Goal: Find specific page/section: Find specific page/section

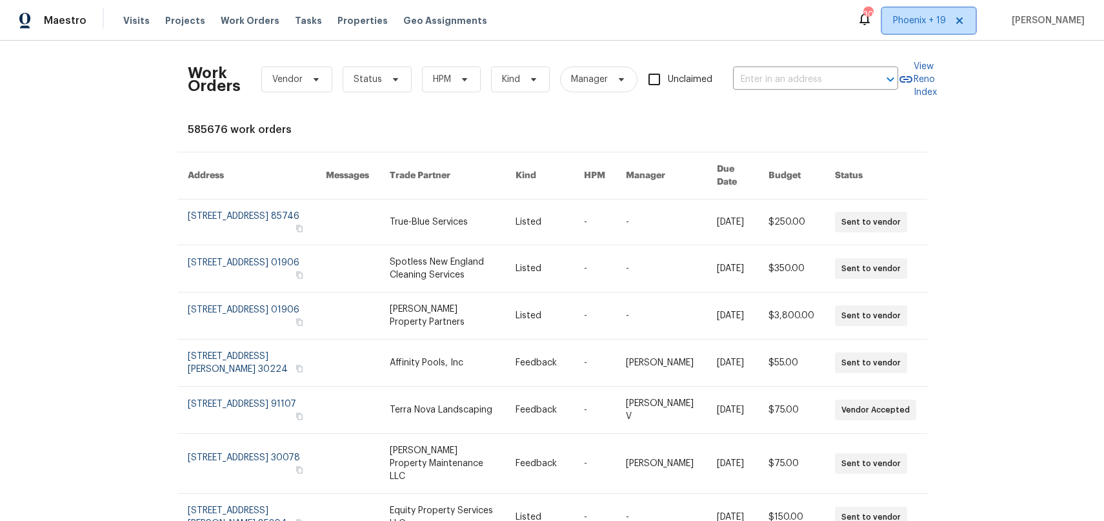
click at [908, 22] on span "Phoenix + 19" at bounding box center [919, 20] width 53 height 13
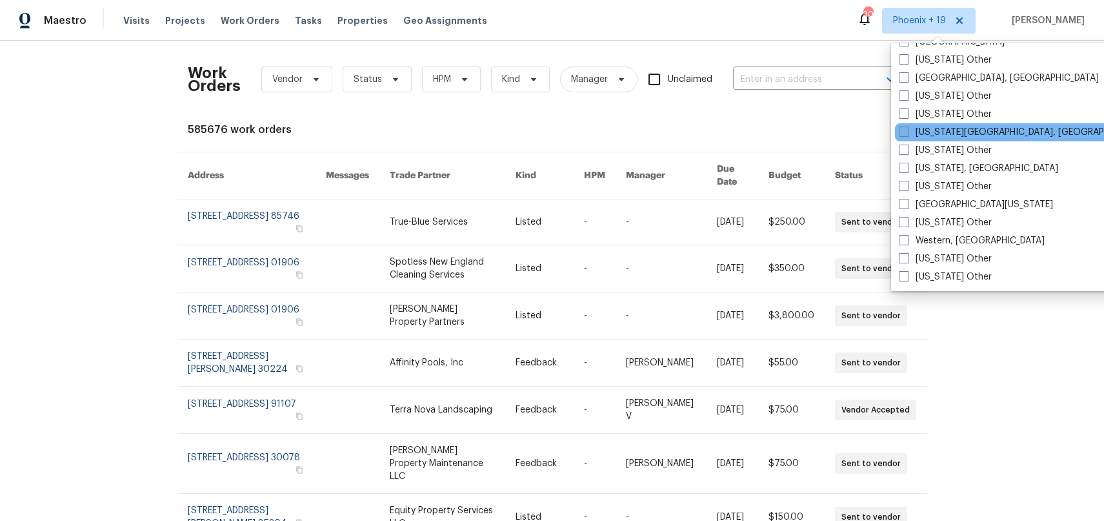
scroll to position [1834, 0]
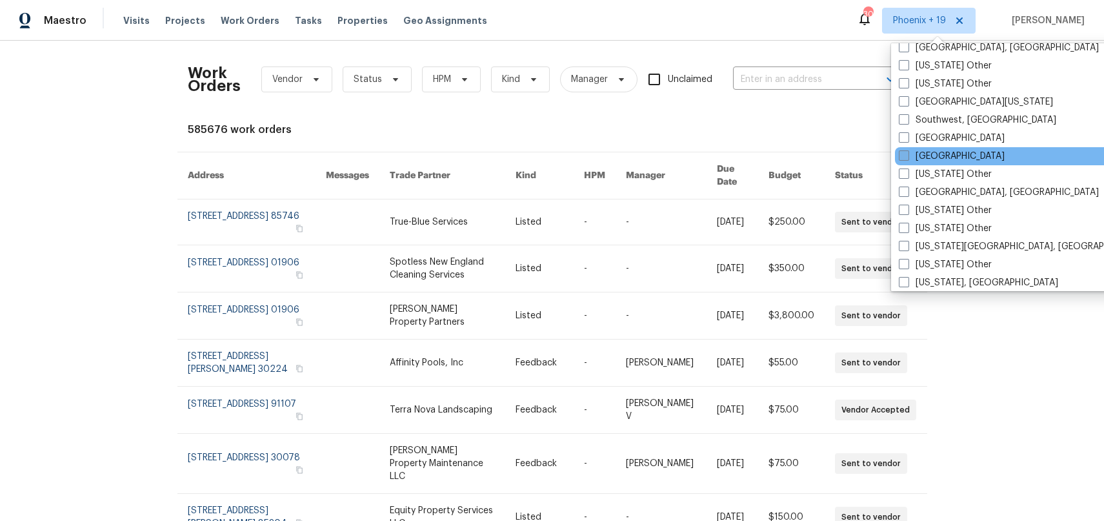
click at [925, 155] on label "[GEOGRAPHIC_DATA]" at bounding box center [952, 156] width 106 height 13
click at [907, 155] on input "[GEOGRAPHIC_DATA]" at bounding box center [903, 154] width 8 height 8
checkbox input "true"
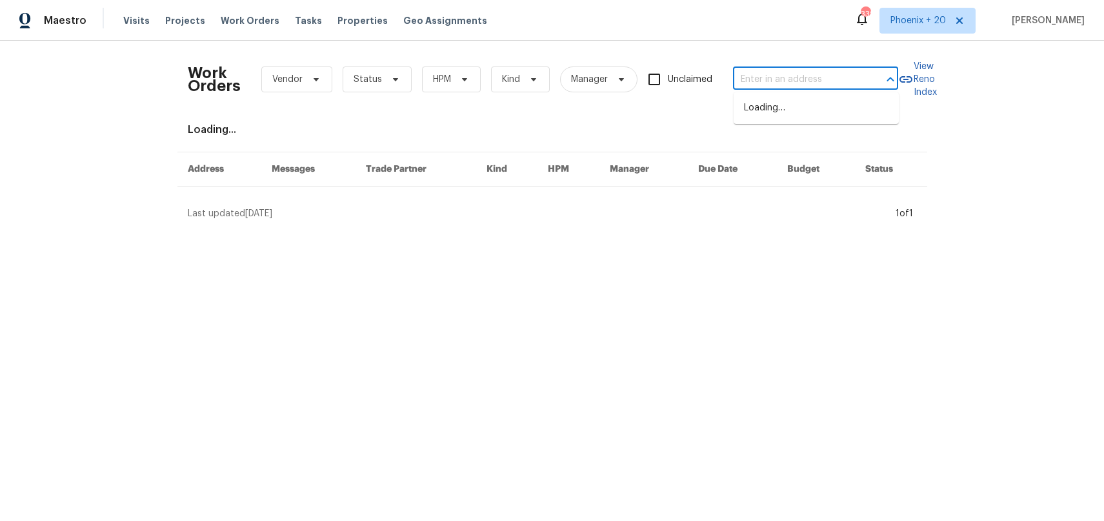
click at [799, 83] on input "text" at bounding box center [797, 80] width 129 height 20
paste input "[STREET_ADDRESS]"
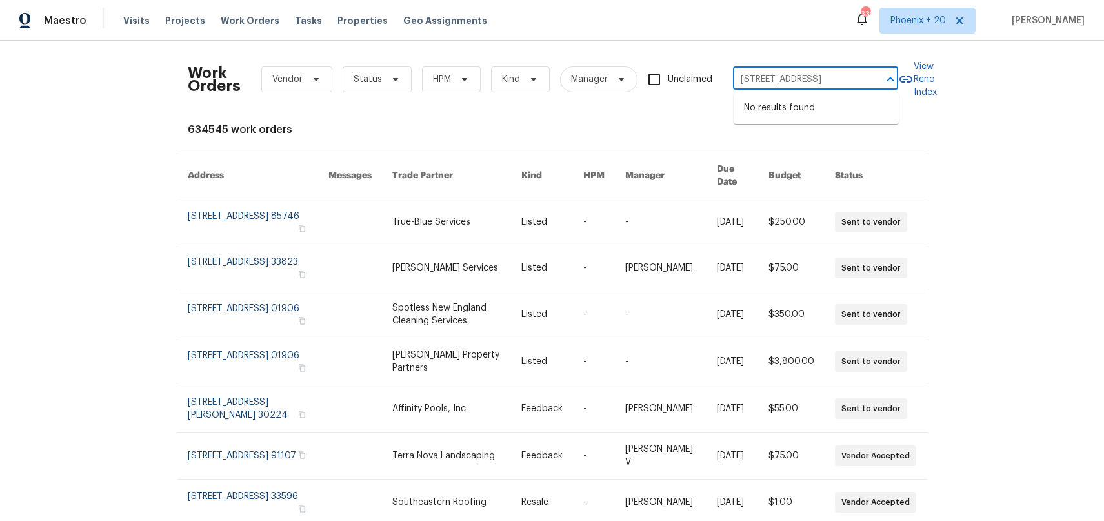
type input "[STREET_ADDRESS]"
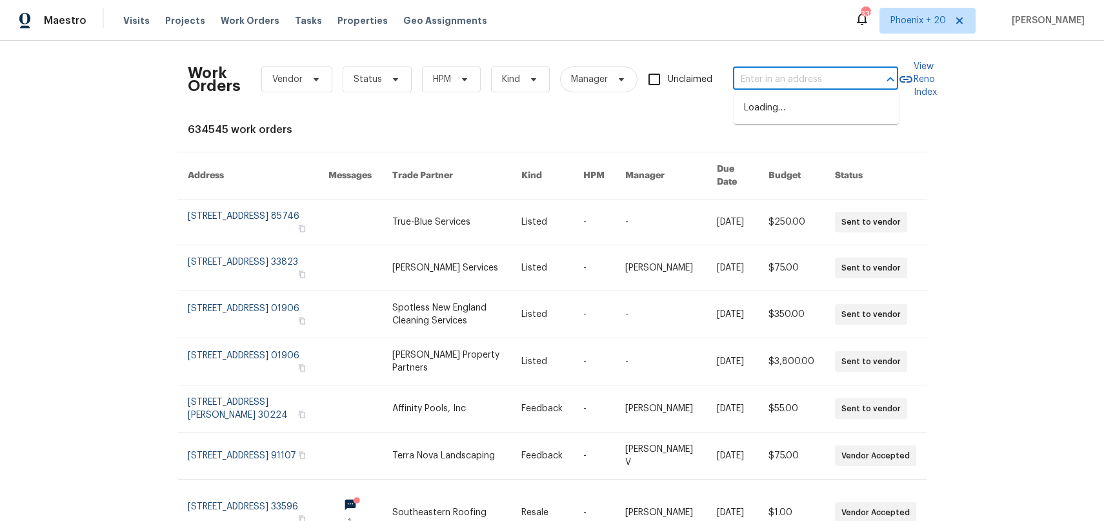
click at [801, 75] on input "text" at bounding box center [797, 80] width 129 height 20
paste input "[STREET_ADDRESS]"
type input "[STREET_ADDRESS]"
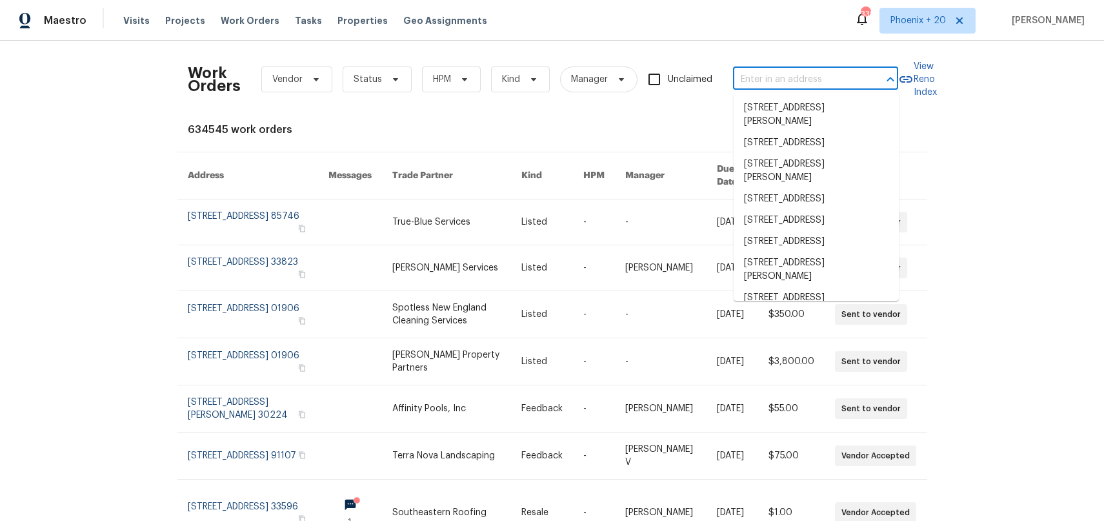
drag, startPoint x: 913, startPoint y: 37, endPoint x: 913, endPoint y: 26, distance: 11.0
click at [912, 34] on div "Maestro Visits Projects Work Orders Tasks Properties Geo Assignments 338 [GEOGR…" at bounding box center [552, 20] width 1104 height 41
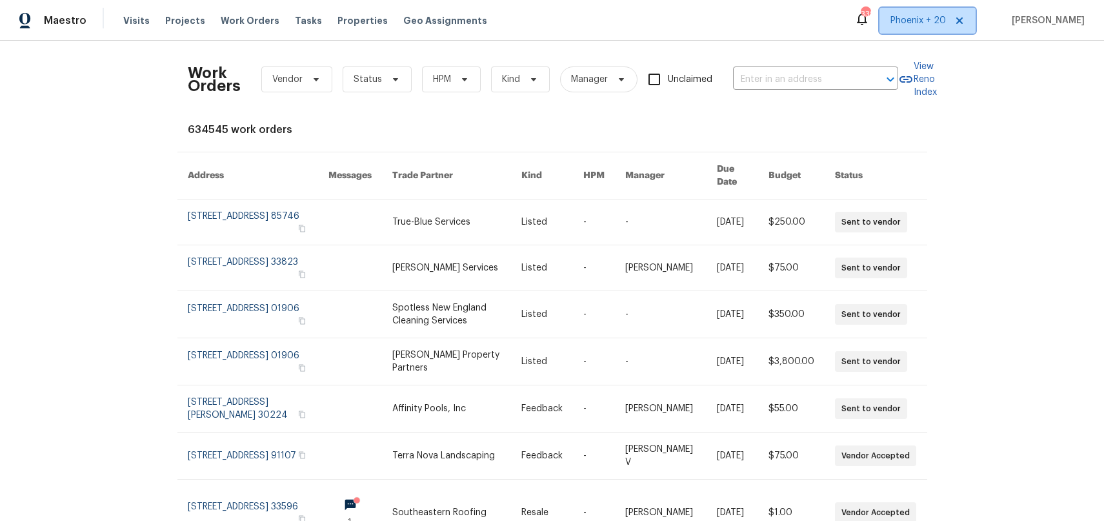
click at [916, 28] on span "Phoenix + 20" at bounding box center [927, 21] width 96 height 26
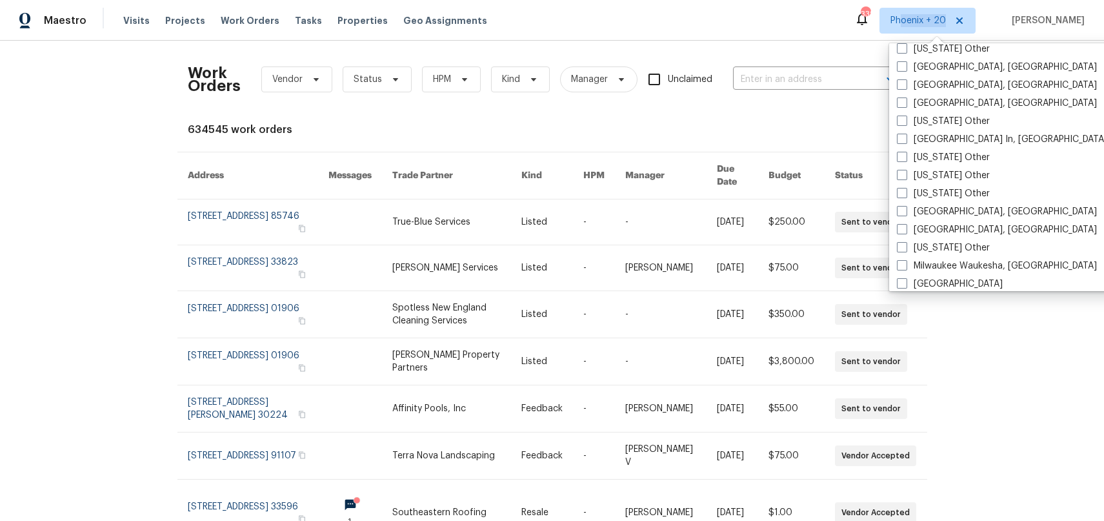
scroll to position [1115, 0]
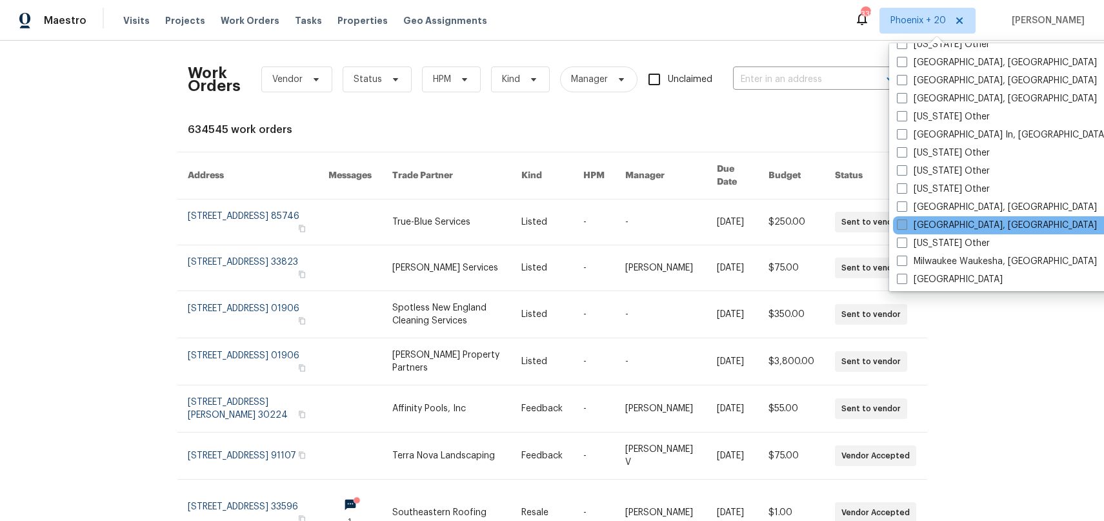
click at [919, 219] on label "[GEOGRAPHIC_DATA], [GEOGRAPHIC_DATA]" at bounding box center [997, 225] width 200 height 13
click at [905, 219] on input "[GEOGRAPHIC_DATA], [GEOGRAPHIC_DATA]" at bounding box center [901, 223] width 8 height 8
checkbox input "true"
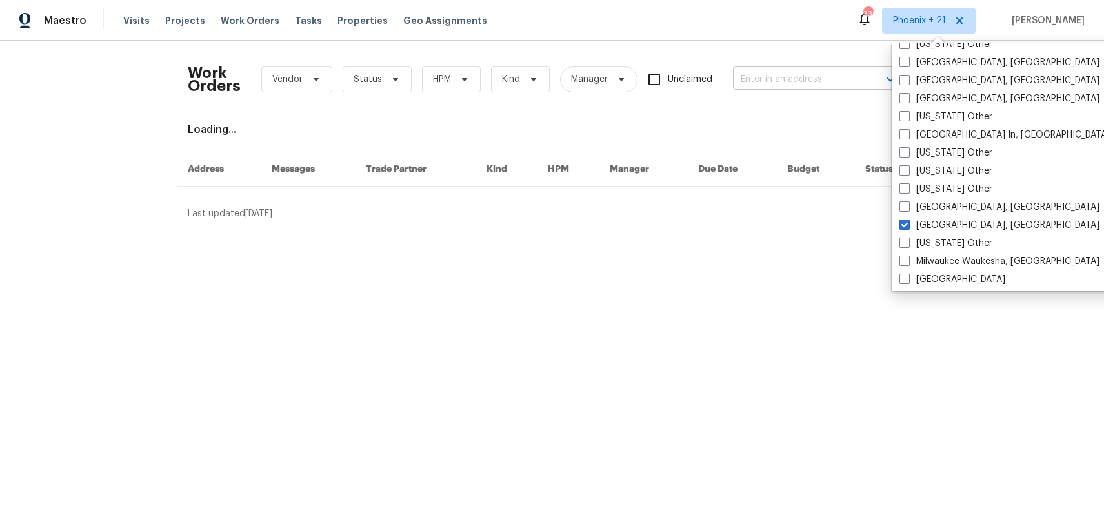
click at [793, 73] on input "text" at bounding box center [797, 80] width 129 height 20
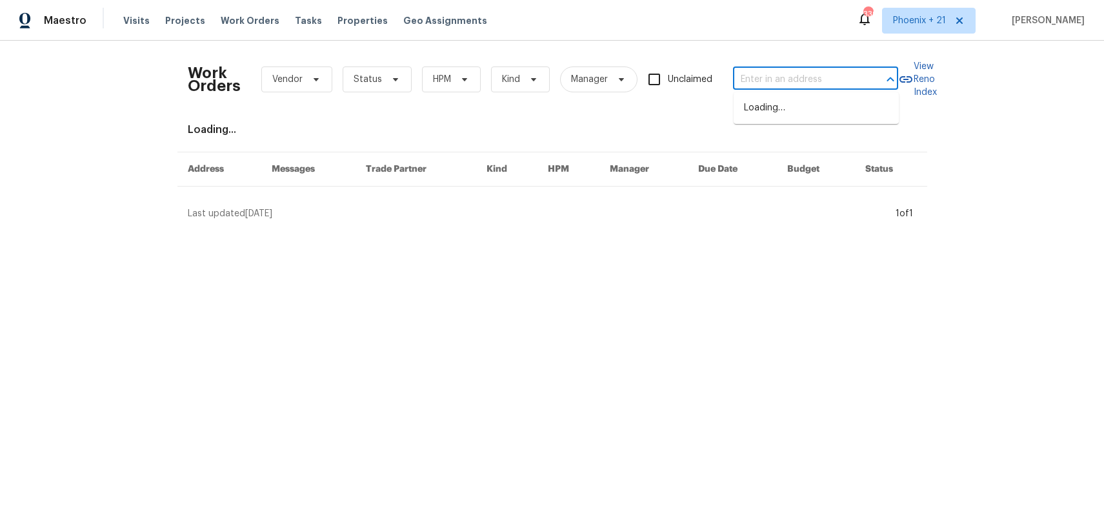
paste input "[STREET_ADDRESS]"
type input "[STREET_ADDRESS]"
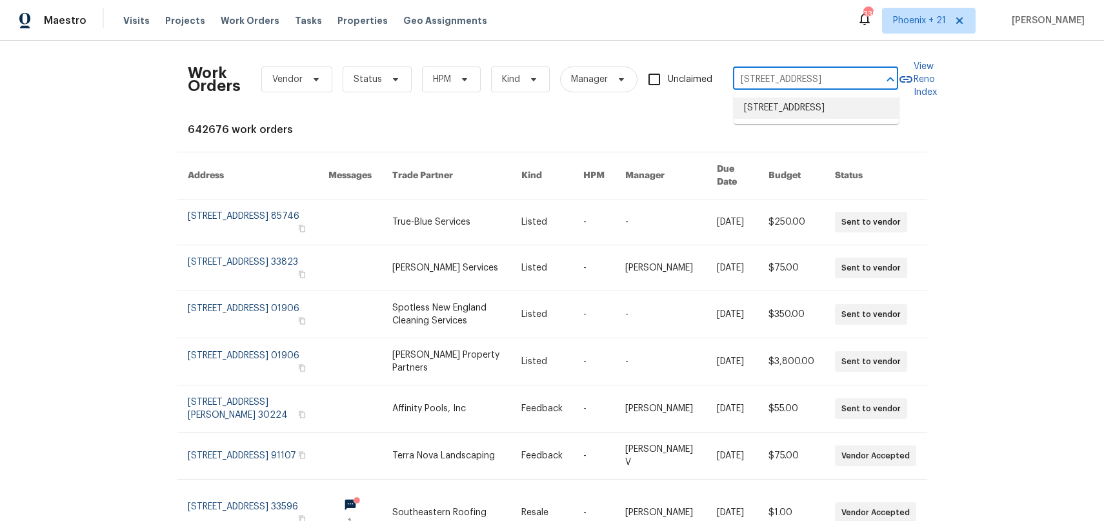
click at [787, 119] on li "[STREET_ADDRESS]" at bounding box center [816, 107] width 165 height 21
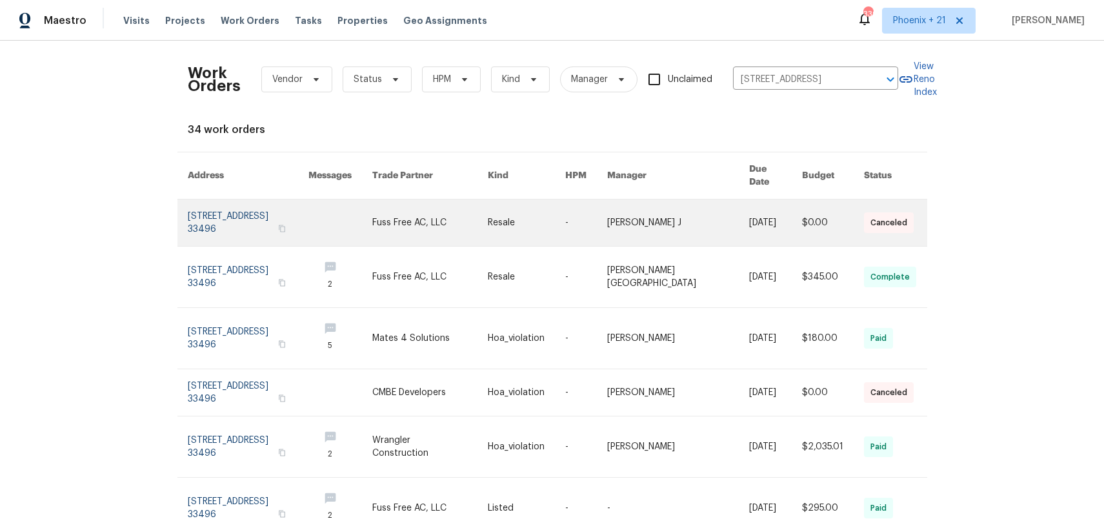
click at [486, 212] on link at bounding box center [429, 222] width 115 height 46
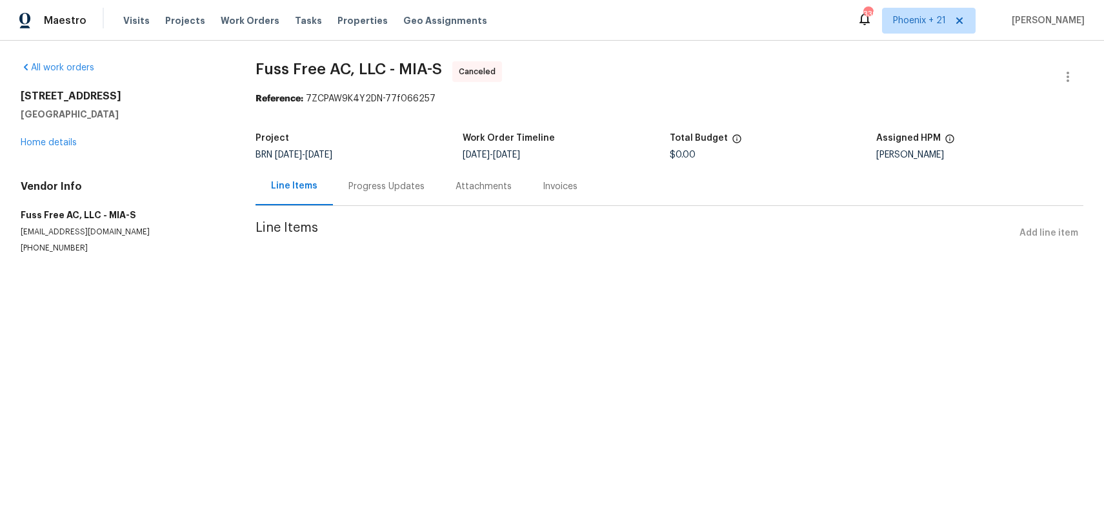
click at [39, 148] on div "[STREET_ADDRESS] Home details" at bounding box center [123, 119] width 204 height 59
click at [39, 144] on link "Home details" at bounding box center [49, 142] width 56 height 9
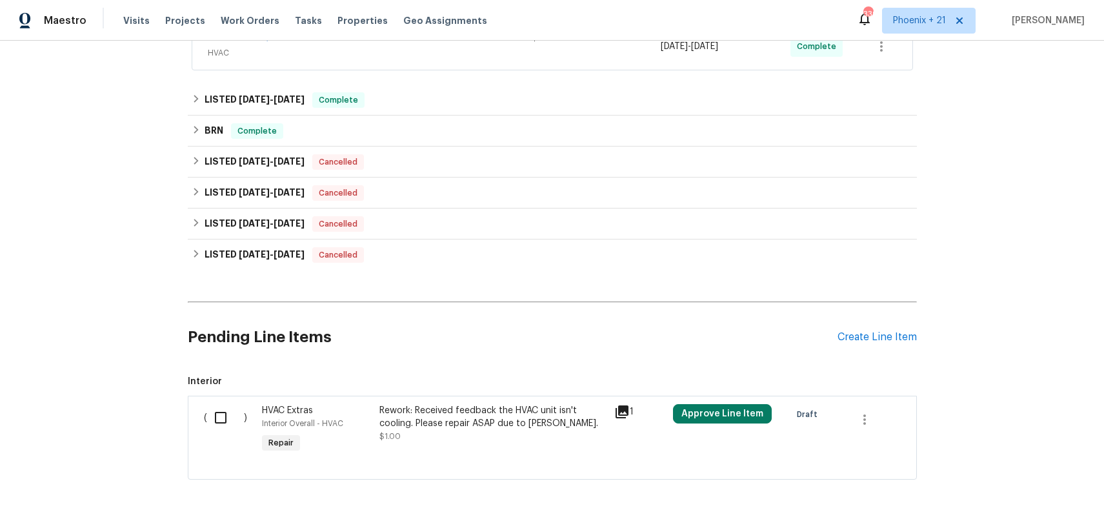
scroll to position [845, 0]
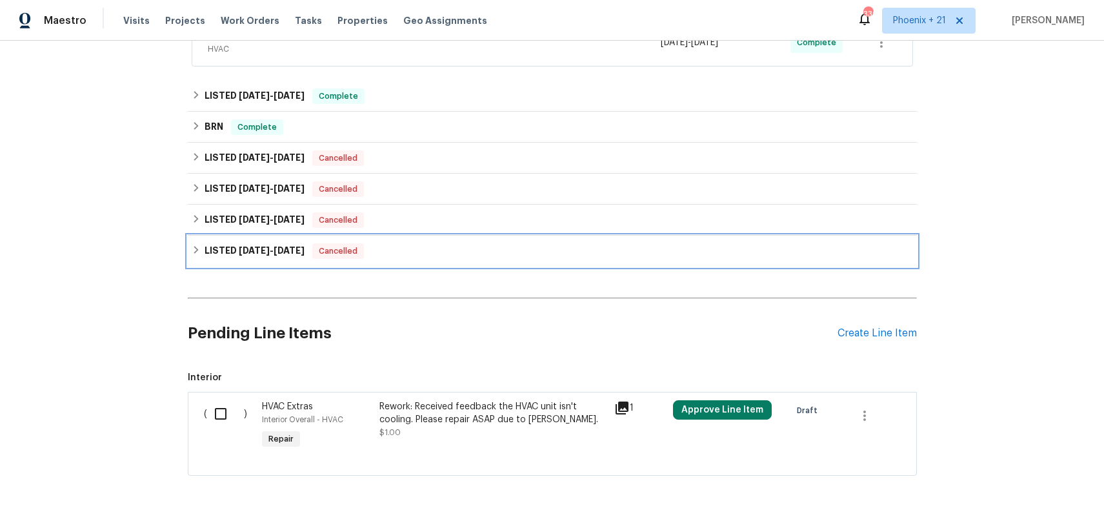
click at [234, 255] on h6 "LISTED [DATE] - [DATE]" at bounding box center [255, 250] width 100 height 15
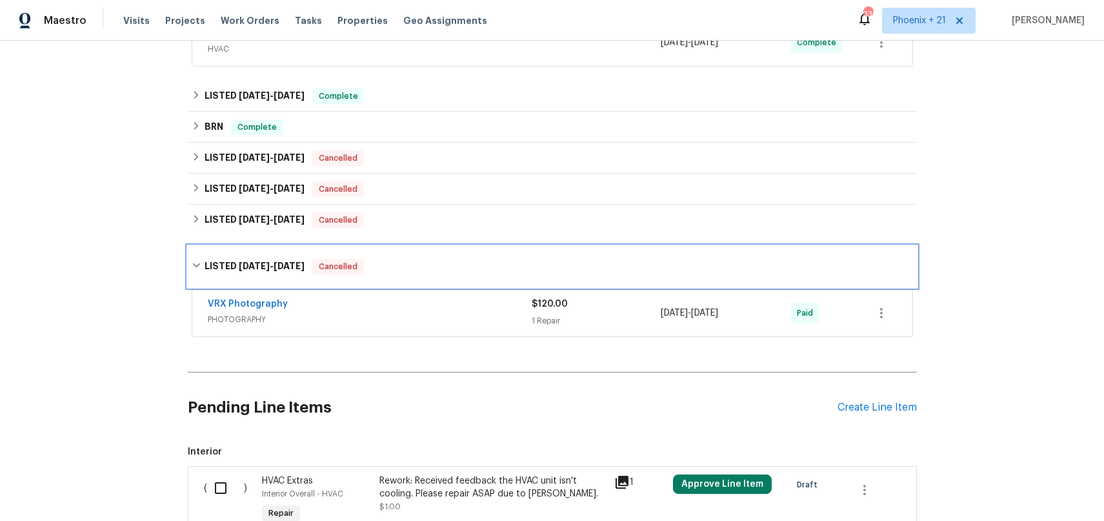
click at [234, 255] on div "LISTED [DATE] - [DATE] Cancelled" at bounding box center [552, 266] width 729 height 41
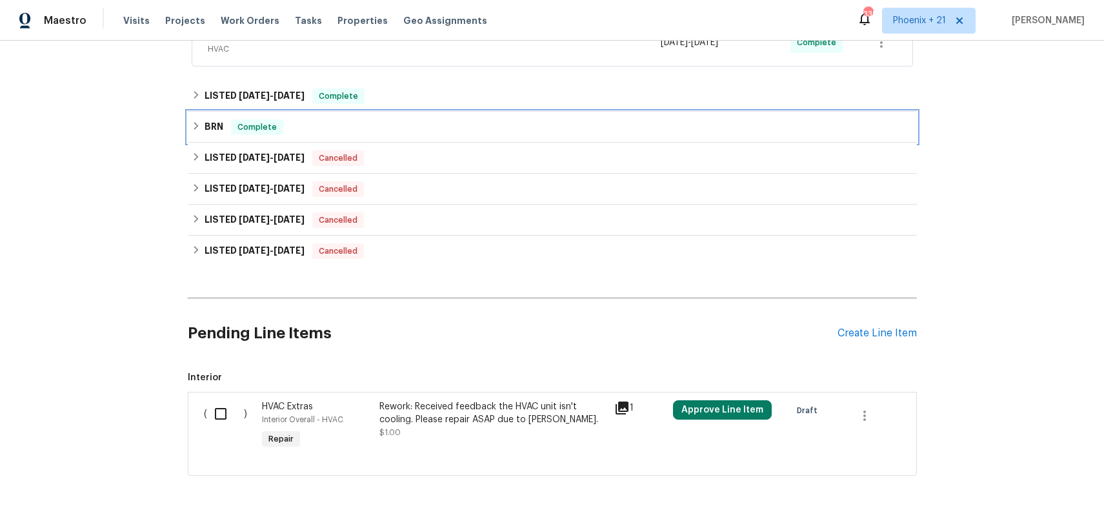
click at [212, 129] on h6 "BRN" at bounding box center [214, 126] width 19 height 15
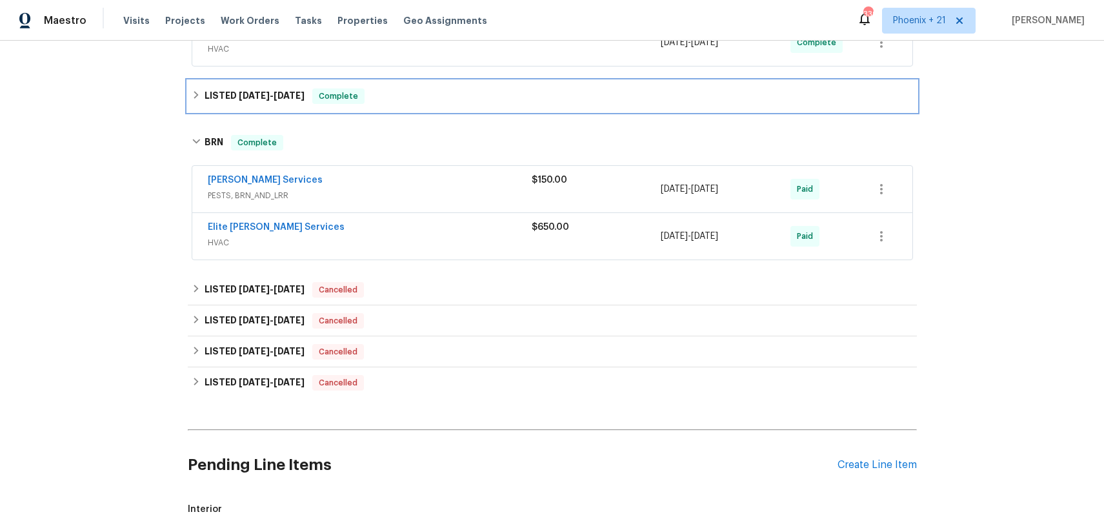
click at [232, 104] on div "LISTED [DATE] - [DATE] Complete" at bounding box center [552, 96] width 729 height 31
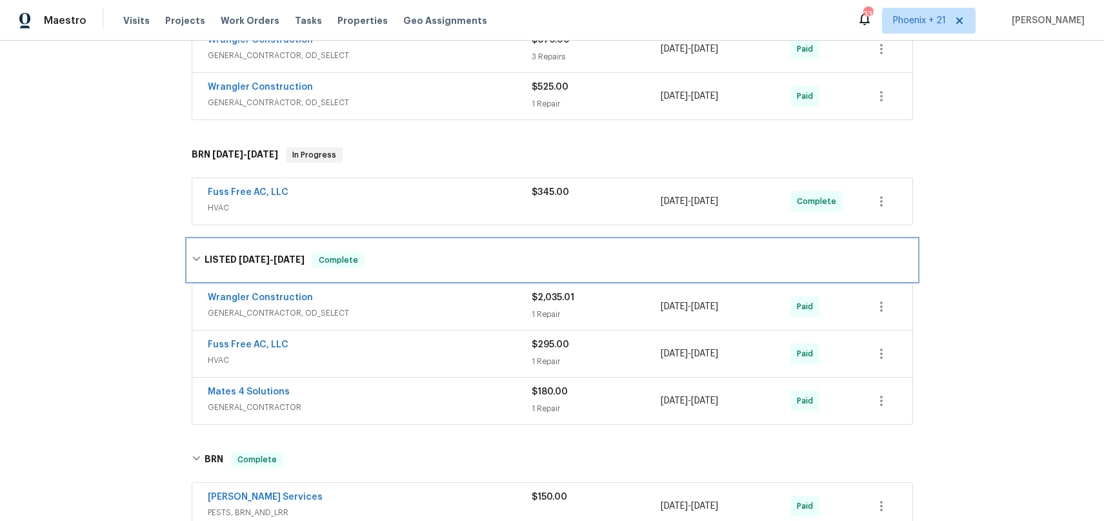
scroll to position [679, 0]
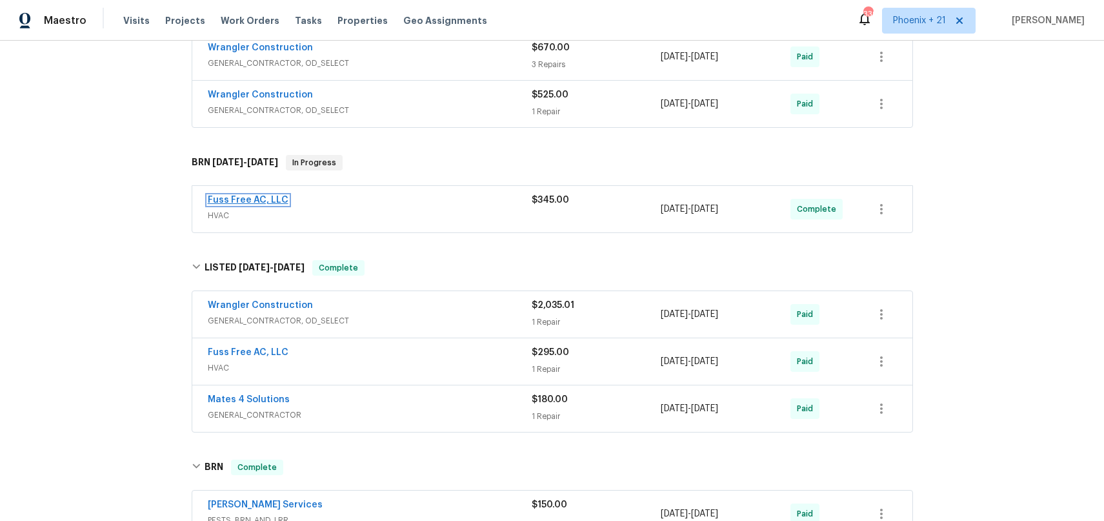
click at [270, 203] on link "Fuss Free AC, LLC" at bounding box center [248, 199] width 81 height 9
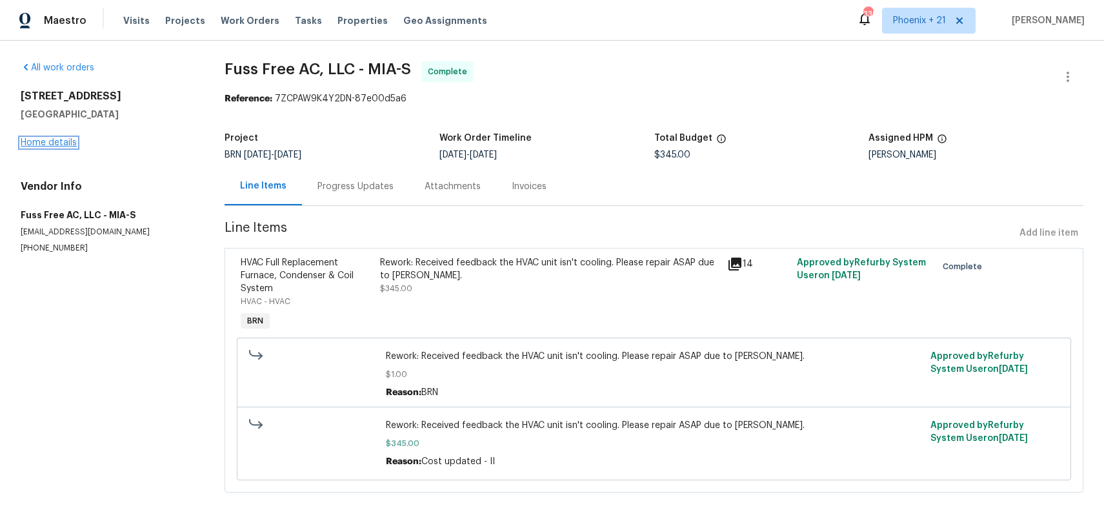
click at [61, 143] on link "Home details" at bounding box center [49, 142] width 56 height 9
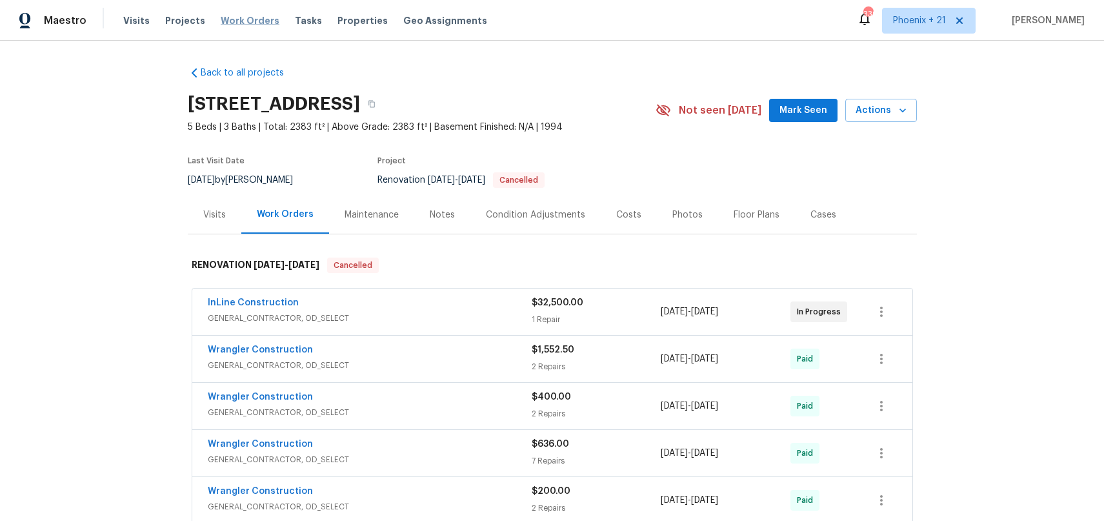
click at [255, 25] on span "Work Orders" at bounding box center [250, 20] width 59 height 13
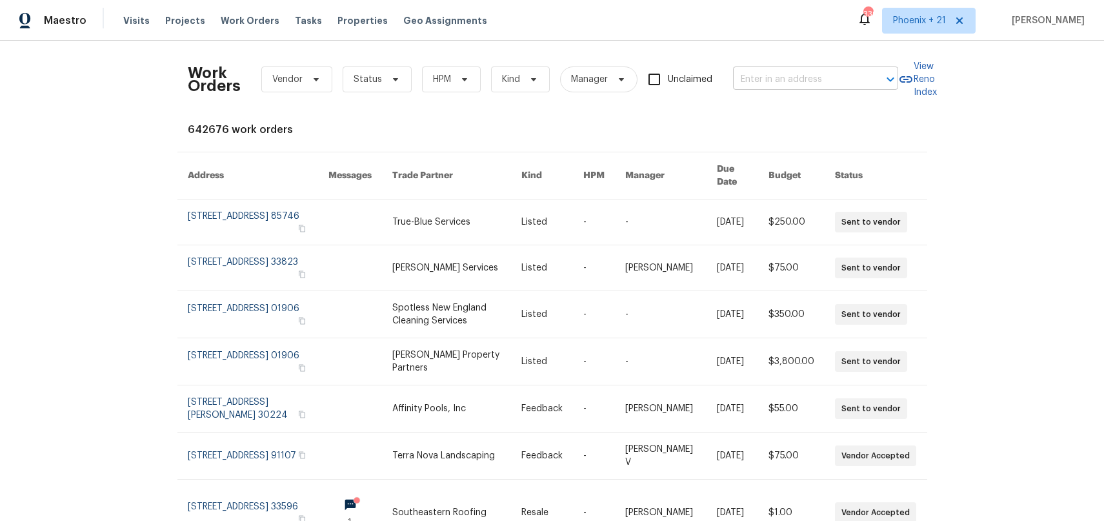
click at [801, 72] on input "text" at bounding box center [797, 80] width 129 height 20
paste input "[STREET_ADDRESS]"
type input "[STREET_ADDRESS]"
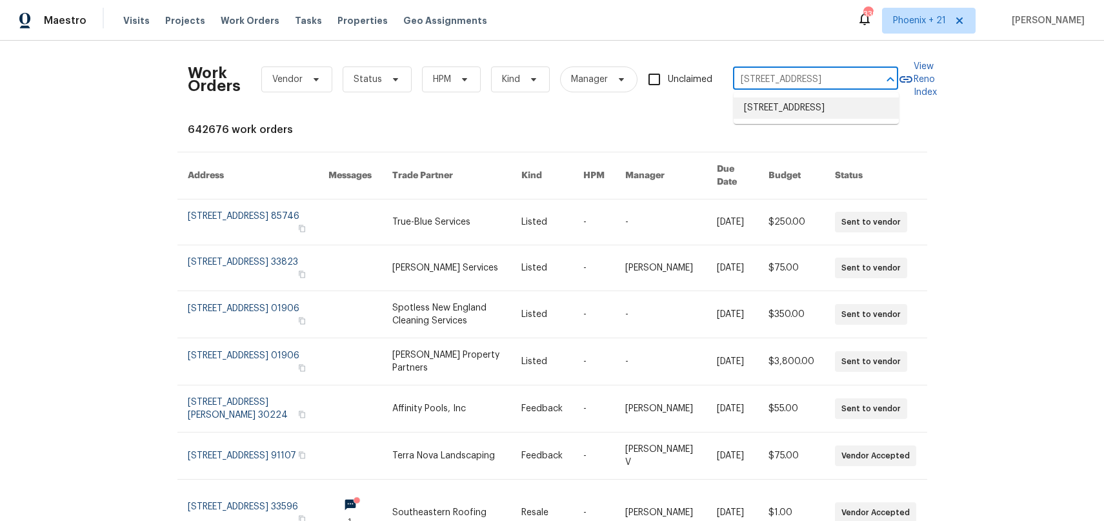
click at [806, 119] on li "[STREET_ADDRESS]" at bounding box center [816, 107] width 165 height 21
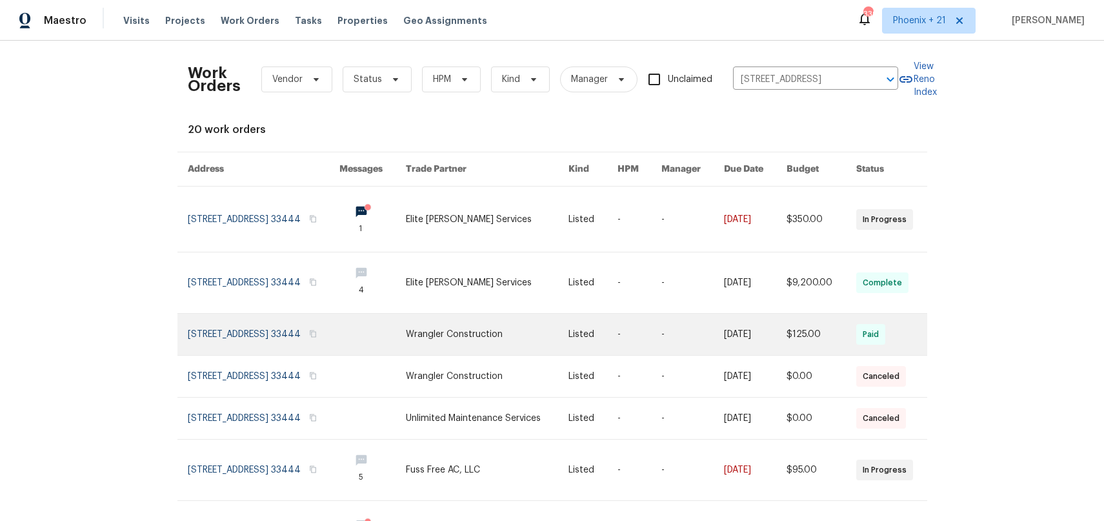
click at [542, 332] on link at bounding box center [487, 334] width 163 height 41
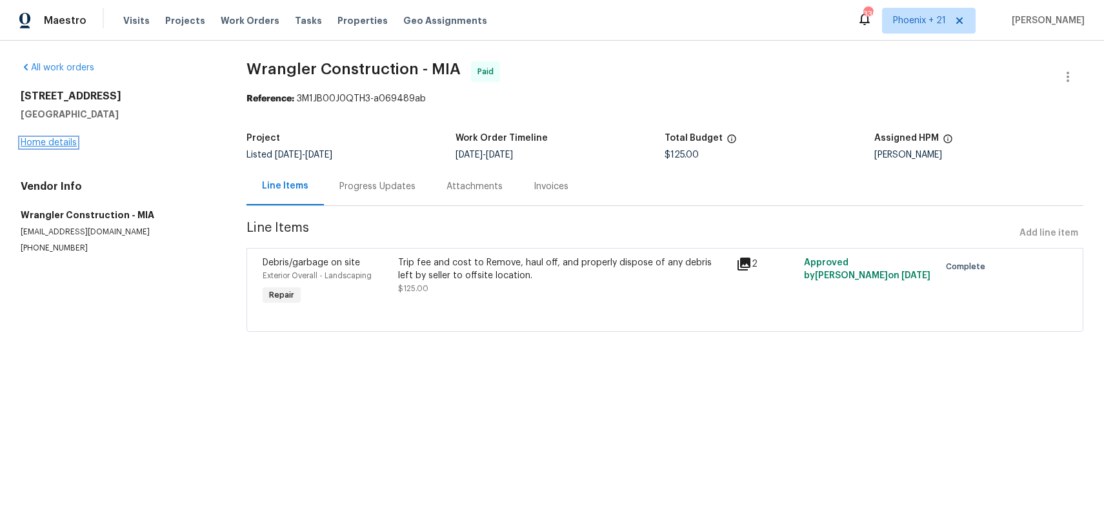
click at [35, 138] on link "Home details" at bounding box center [49, 142] width 56 height 9
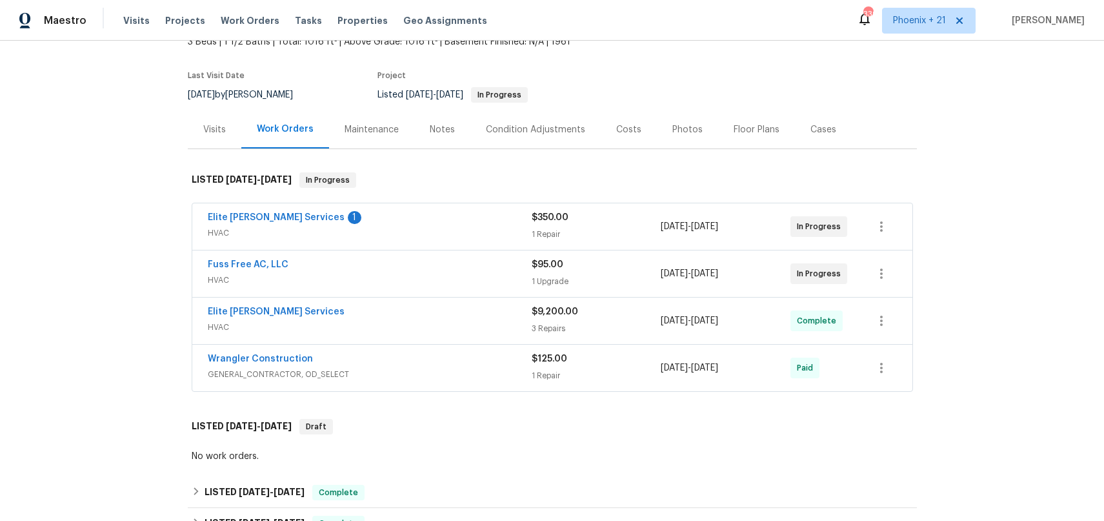
scroll to position [86, 0]
